Goal: Book appointment/travel/reservation

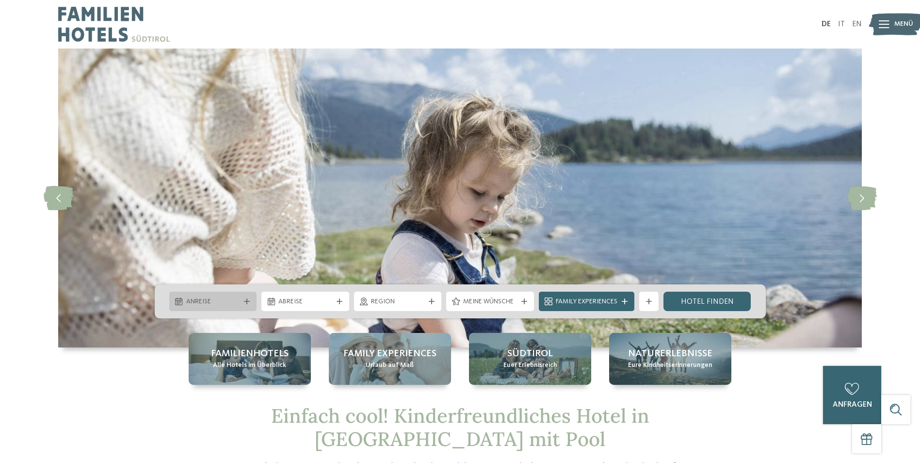
click at [246, 298] on icon at bounding box center [247, 301] width 6 height 6
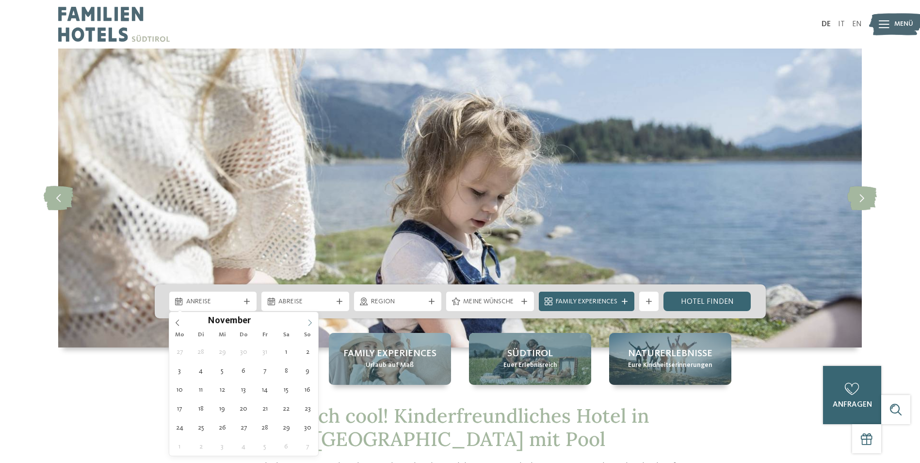
click at [310, 325] on icon at bounding box center [309, 322] width 7 height 7
type input "****"
click at [310, 325] on icon at bounding box center [309, 322] width 7 height 7
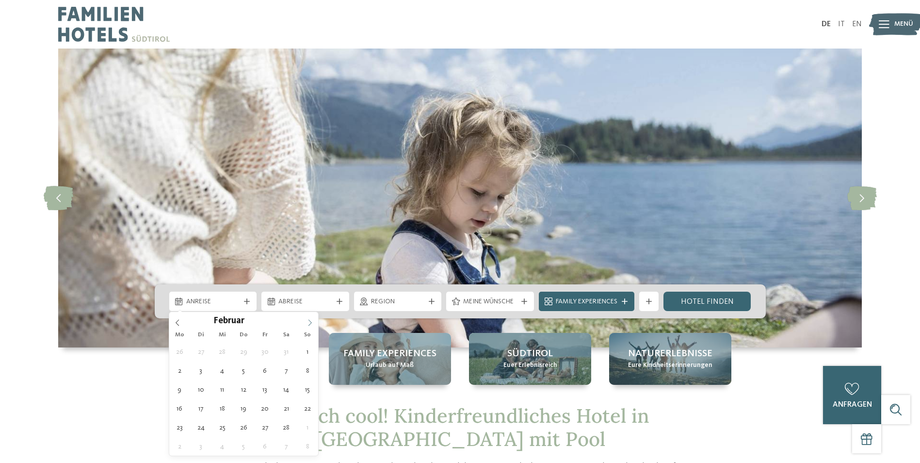
click at [310, 325] on icon at bounding box center [309, 322] width 7 height 7
drag, startPoint x: 310, startPoint y: 325, endPoint x: 309, endPoint y: 320, distance: 5.4
click at [309, 320] on icon at bounding box center [309, 323] width 3 height 6
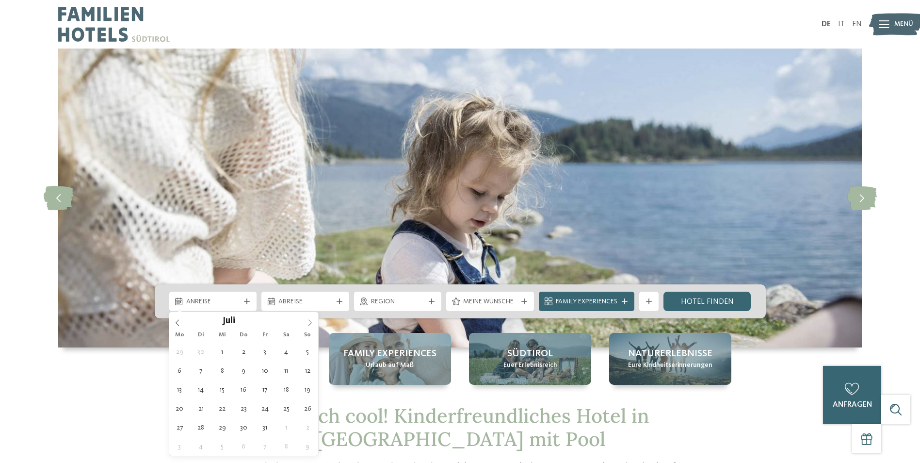
click at [309, 320] on icon at bounding box center [309, 323] width 3 height 6
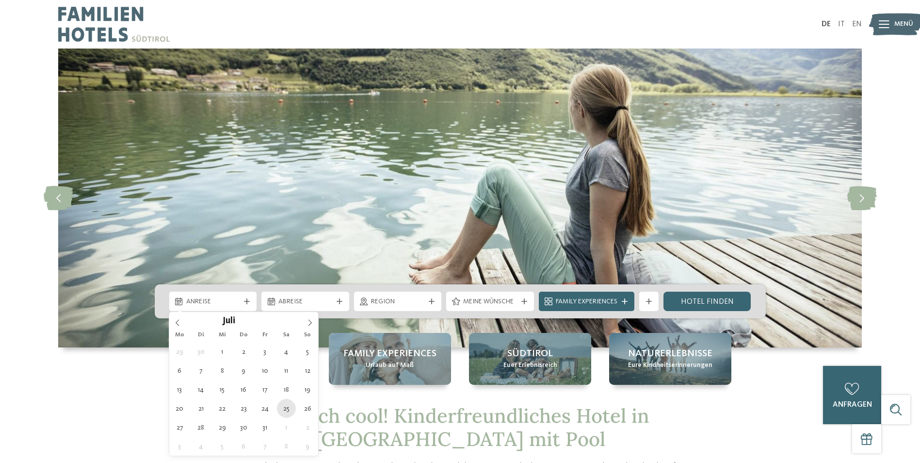
type div "25.07.2026"
type input "****"
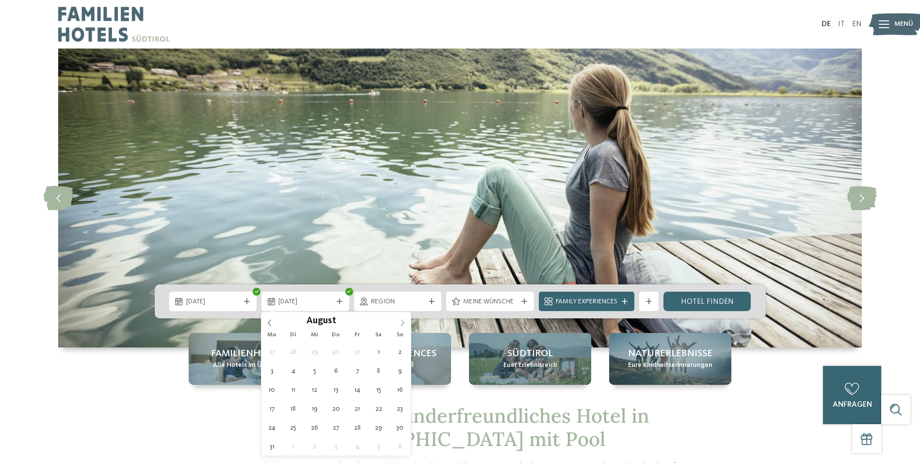
click at [405, 320] on icon at bounding box center [402, 322] width 7 height 7
type div "01.08.2026"
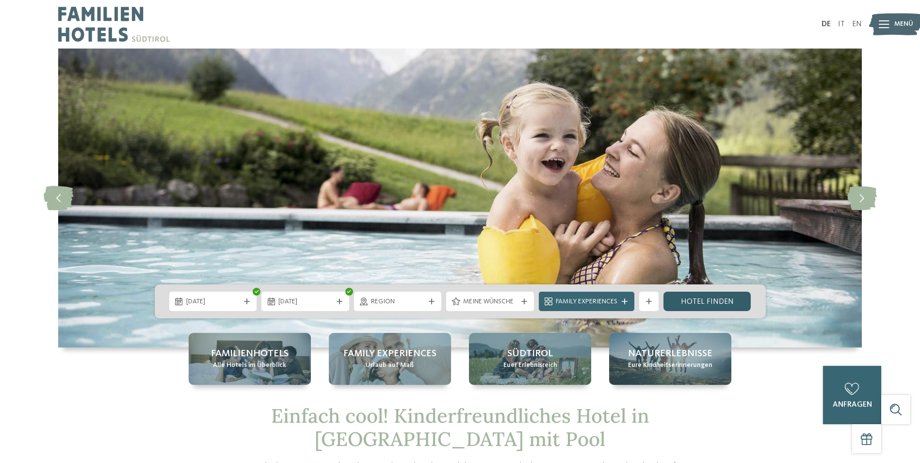
click at [700, 299] on link "Hotel finden" at bounding box center [707, 300] width 88 height 19
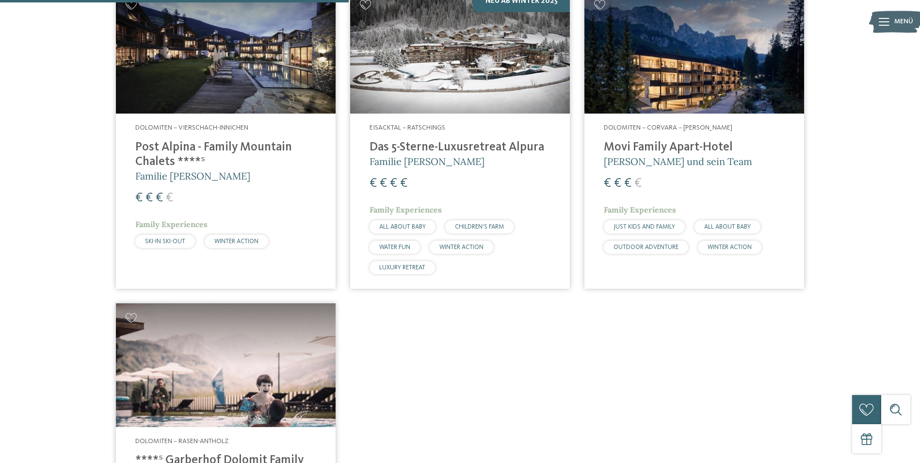
scroll to position [512, 0]
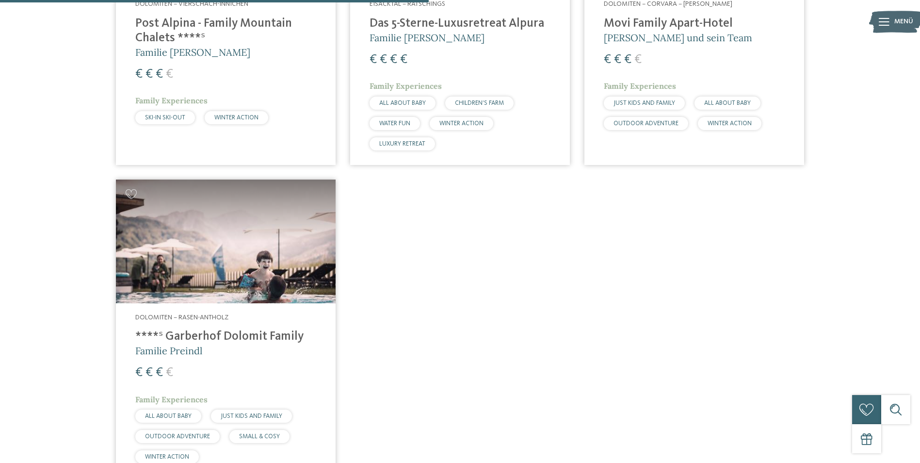
click at [248, 181] on img at bounding box center [226, 241] width 220 height 124
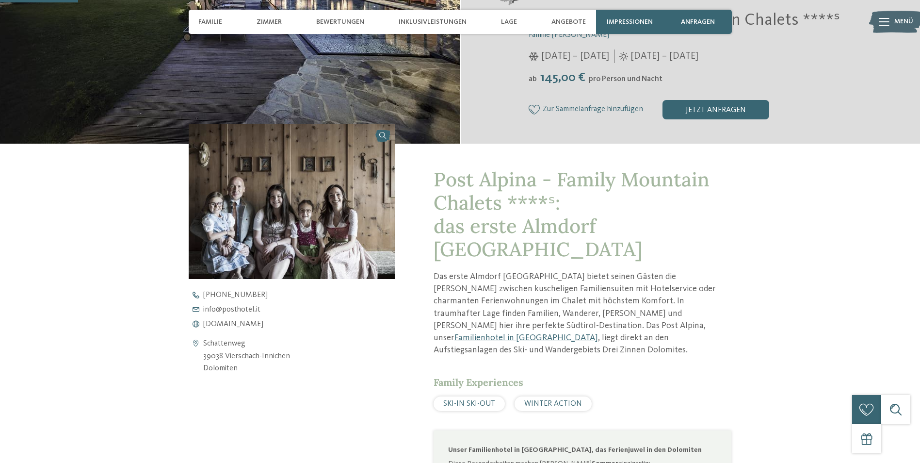
scroll to position [291, 0]
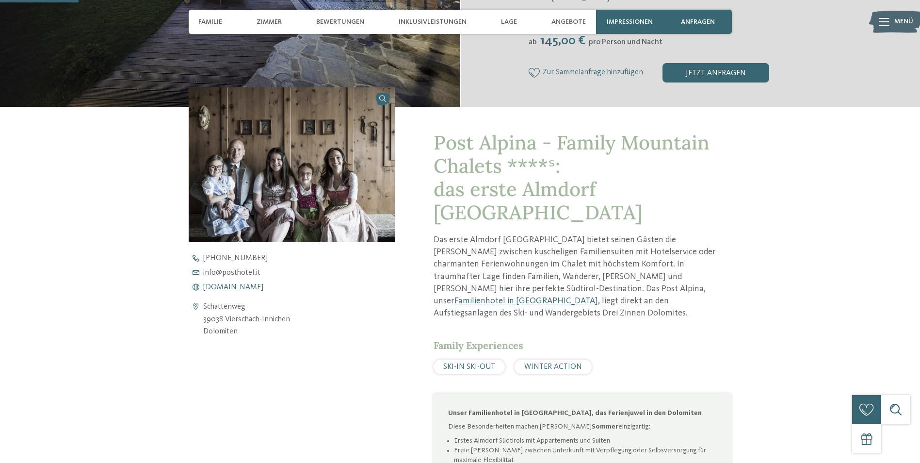
click at [247, 286] on span "[DOMAIN_NAME]" at bounding box center [233, 287] width 60 height 8
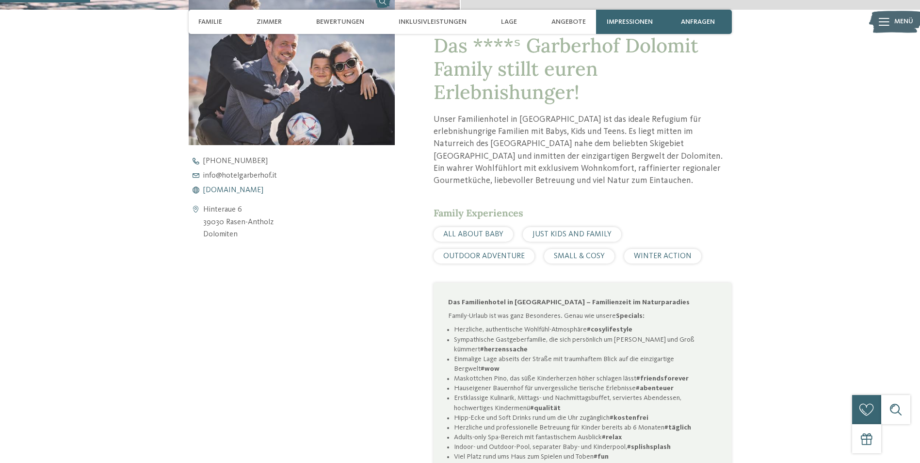
click at [263, 190] on span "www.hotelgarberhof.it" at bounding box center [233, 190] width 60 height 8
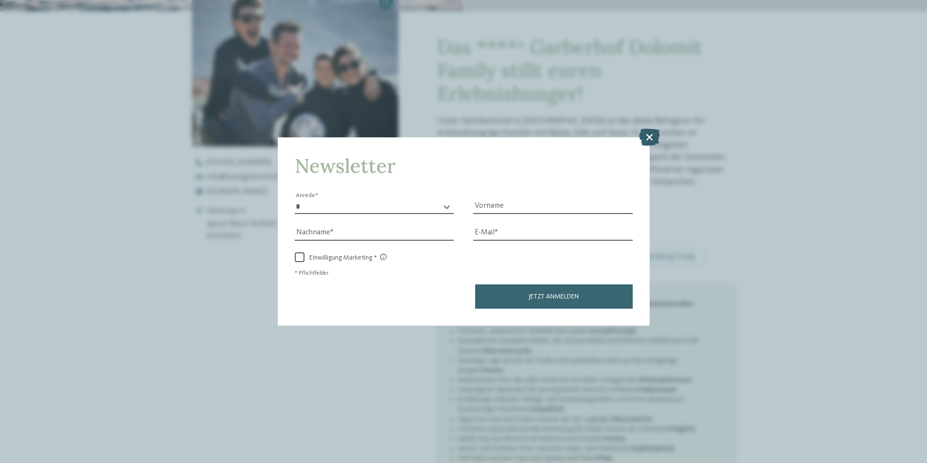
click at [655, 138] on icon at bounding box center [649, 136] width 21 height 17
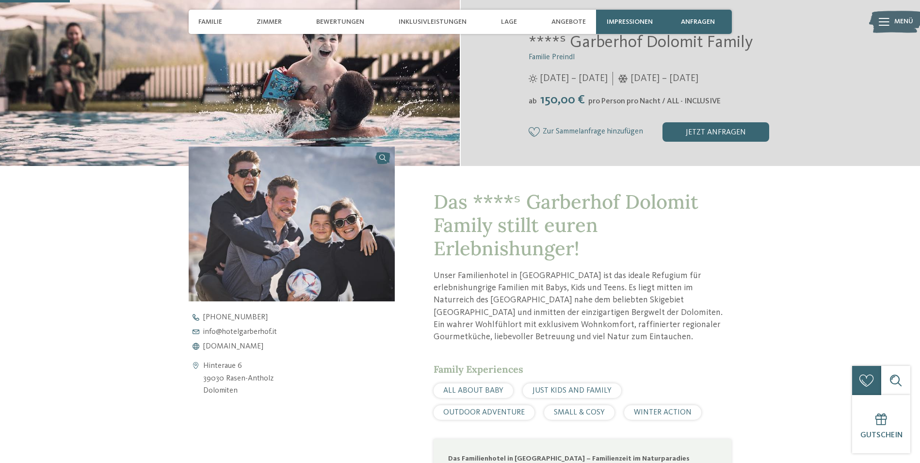
scroll to position [194, 0]
